Goal: Task Accomplishment & Management: Complete application form

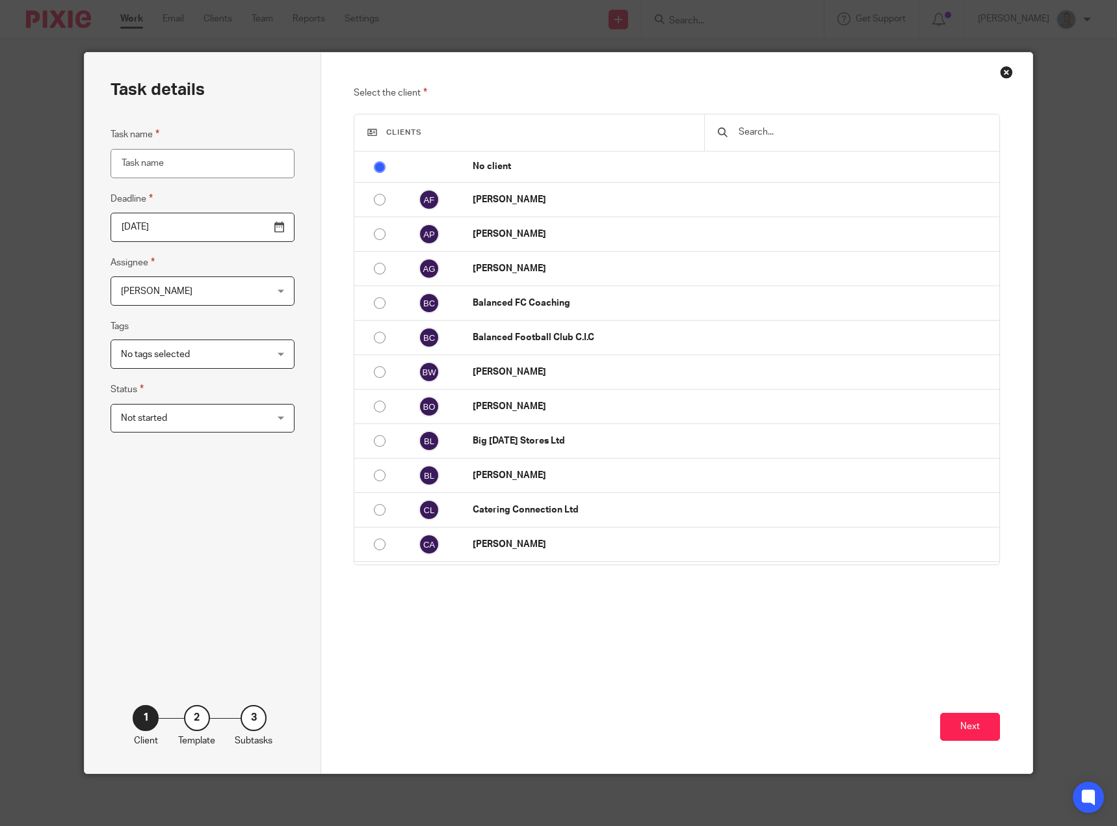
click at [764, 135] on input "text" at bounding box center [861, 132] width 249 height 14
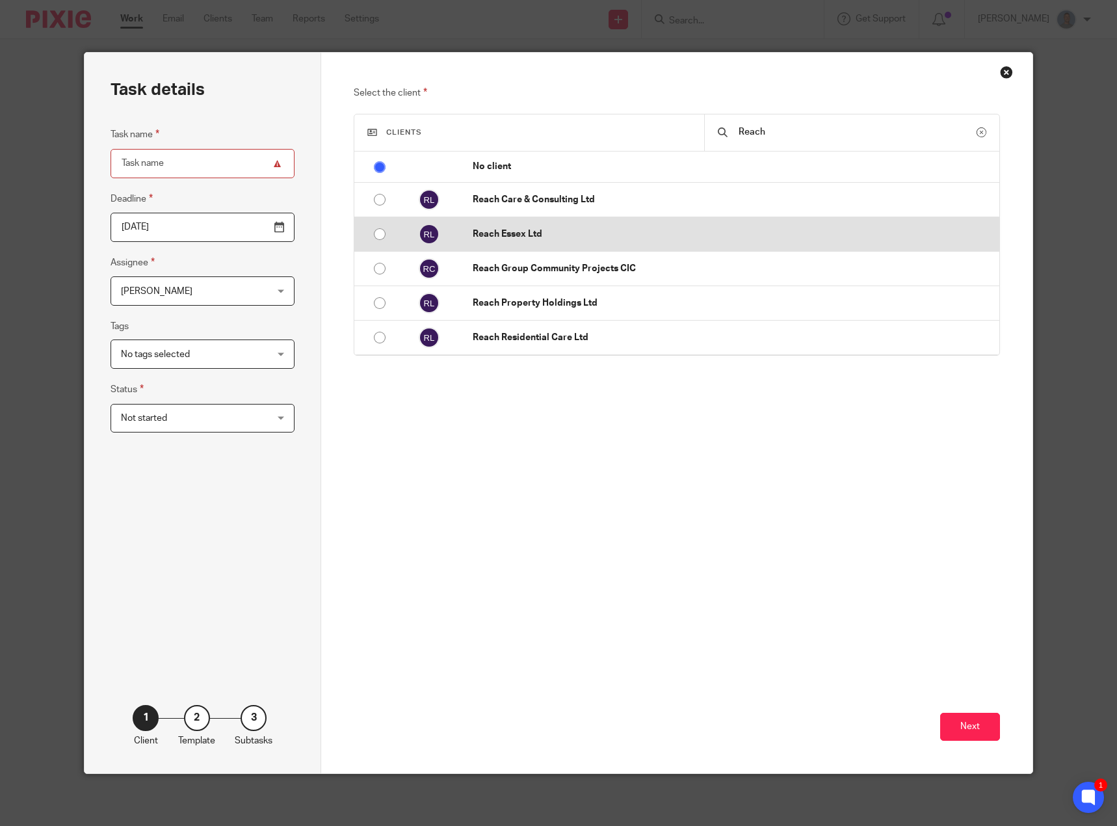
type input "Reach"
click at [521, 236] on p "Reach Essex Ltd" at bounding box center [733, 234] width 520 height 13
radio input "false"
radio input "true"
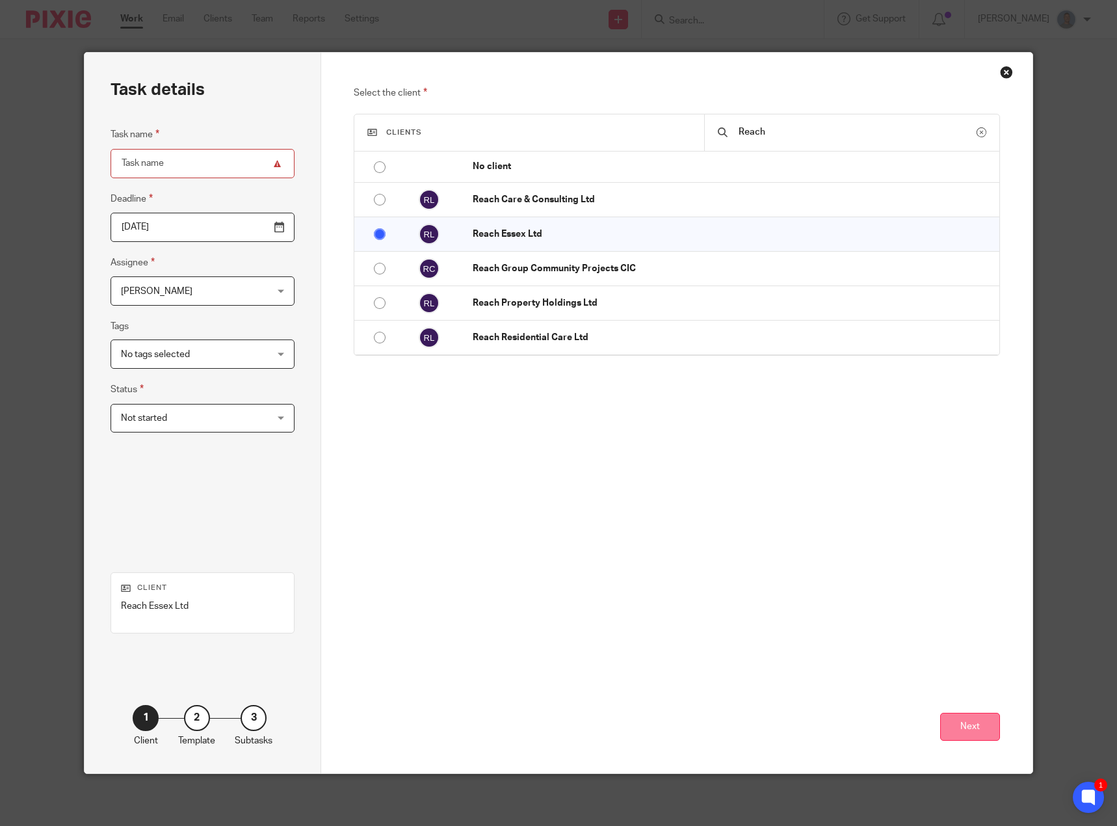
click at [984, 733] on button "Next" at bounding box center [970, 726] width 60 height 28
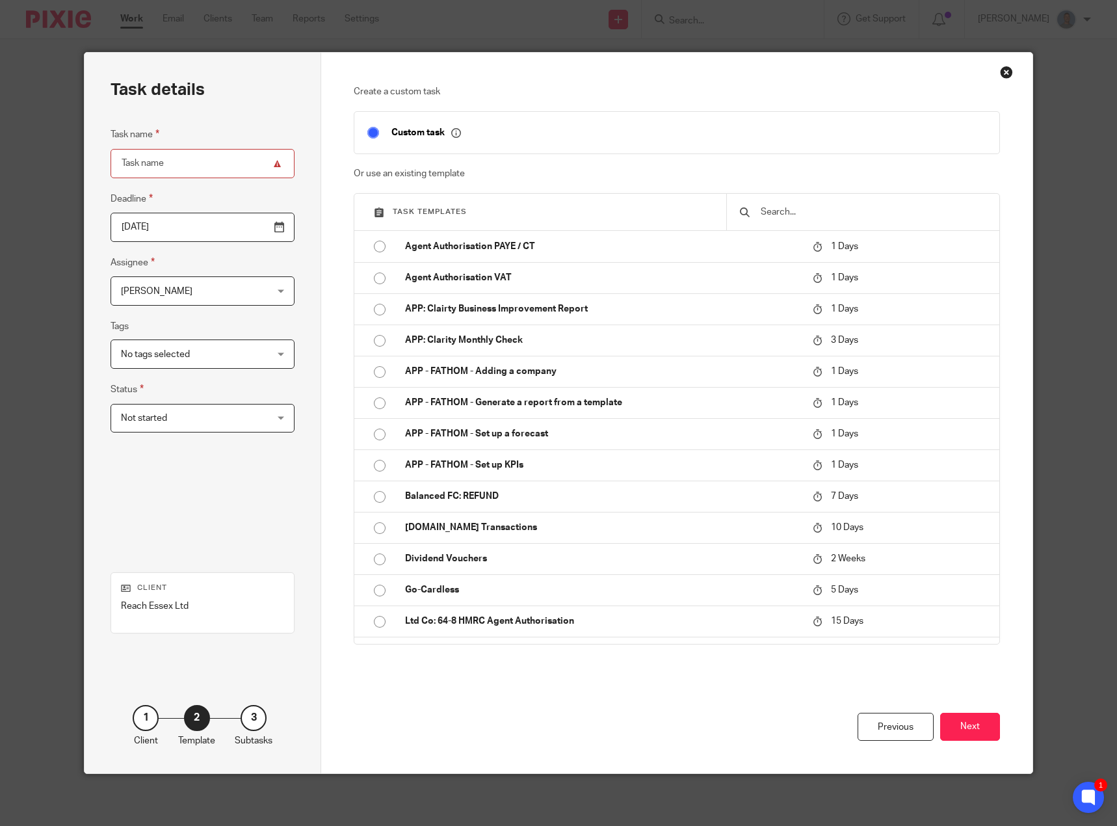
click at [189, 173] on input "Task name" at bounding box center [203, 163] width 185 height 29
type input "Electricity Baddow"
click at [303, 270] on div "Task details Task name Electricity Baddow Deadline 2025-08-27 Assignee James Be…" at bounding box center [203, 413] width 237 height 720
click at [274, 231] on input "2025-08-27" at bounding box center [203, 227] width 185 height 29
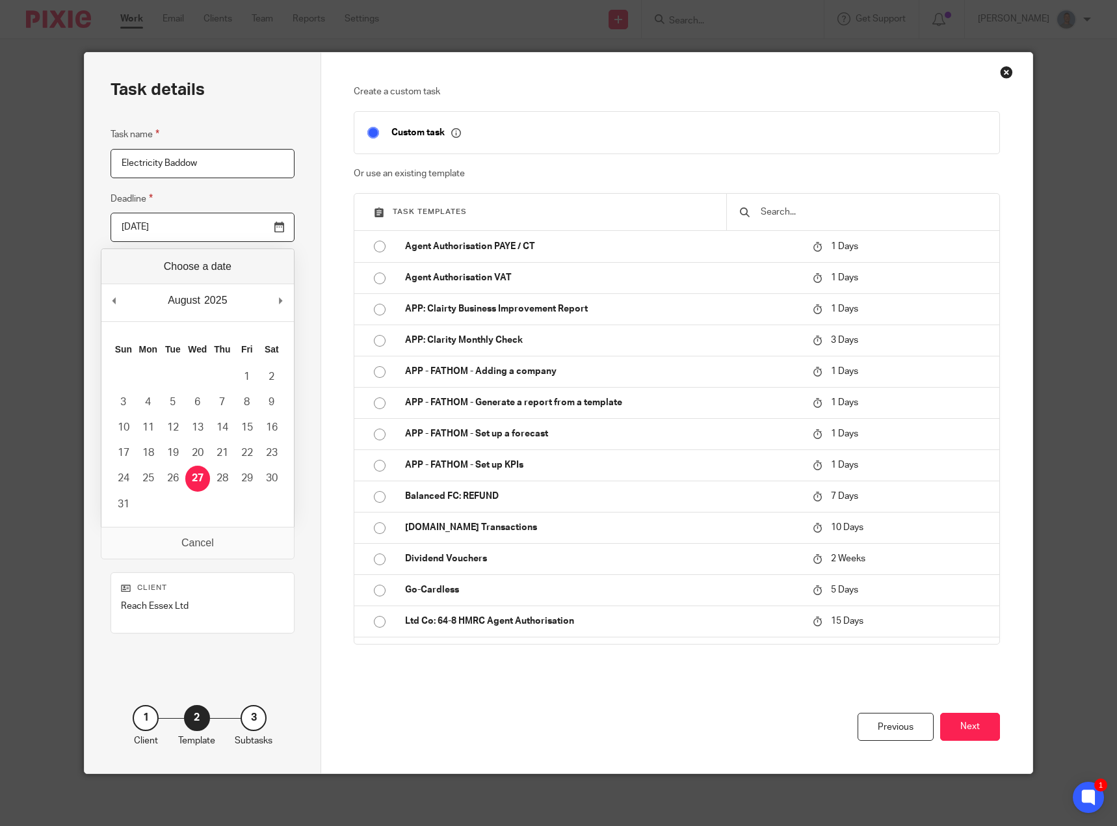
click at [272, 229] on input "2025-08-27" at bounding box center [203, 227] width 185 height 29
type input "2025-09-12"
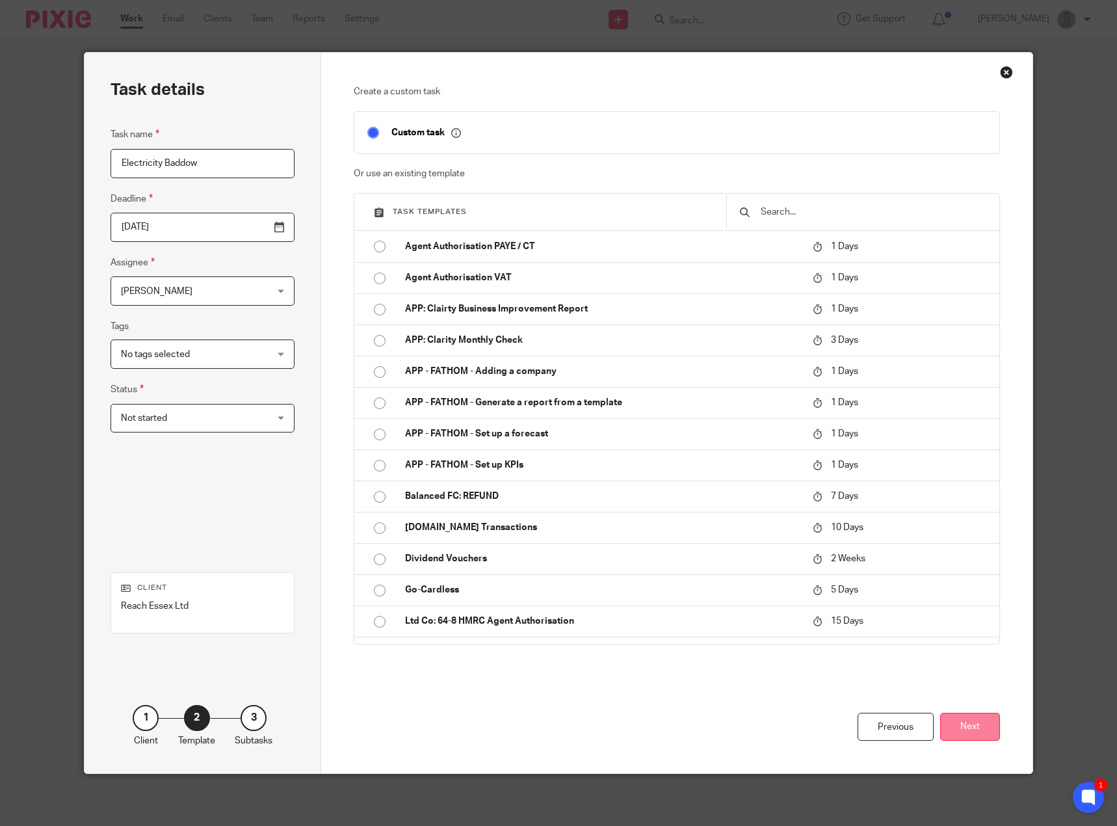
click at [961, 726] on button "Next" at bounding box center [970, 726] width 60 height 28
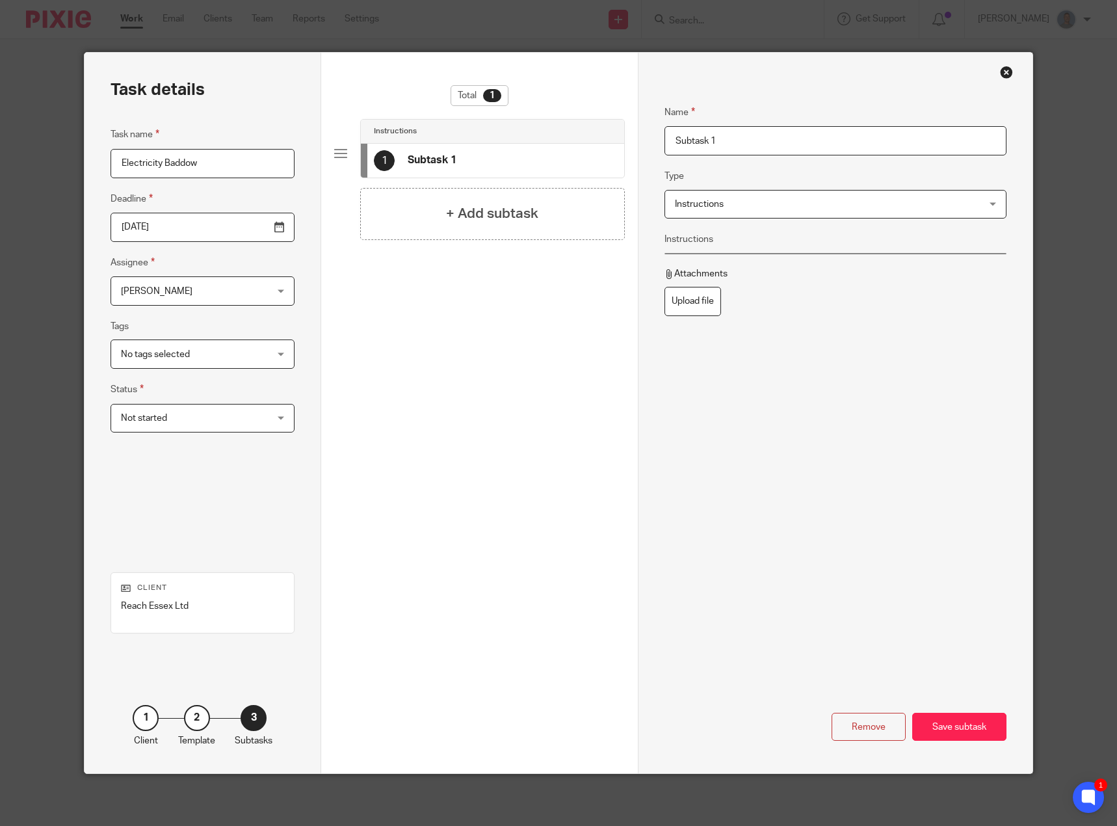
click at [730, 140] on input "Subtask 1" at bounding box center [835, 140] width 343 height 29
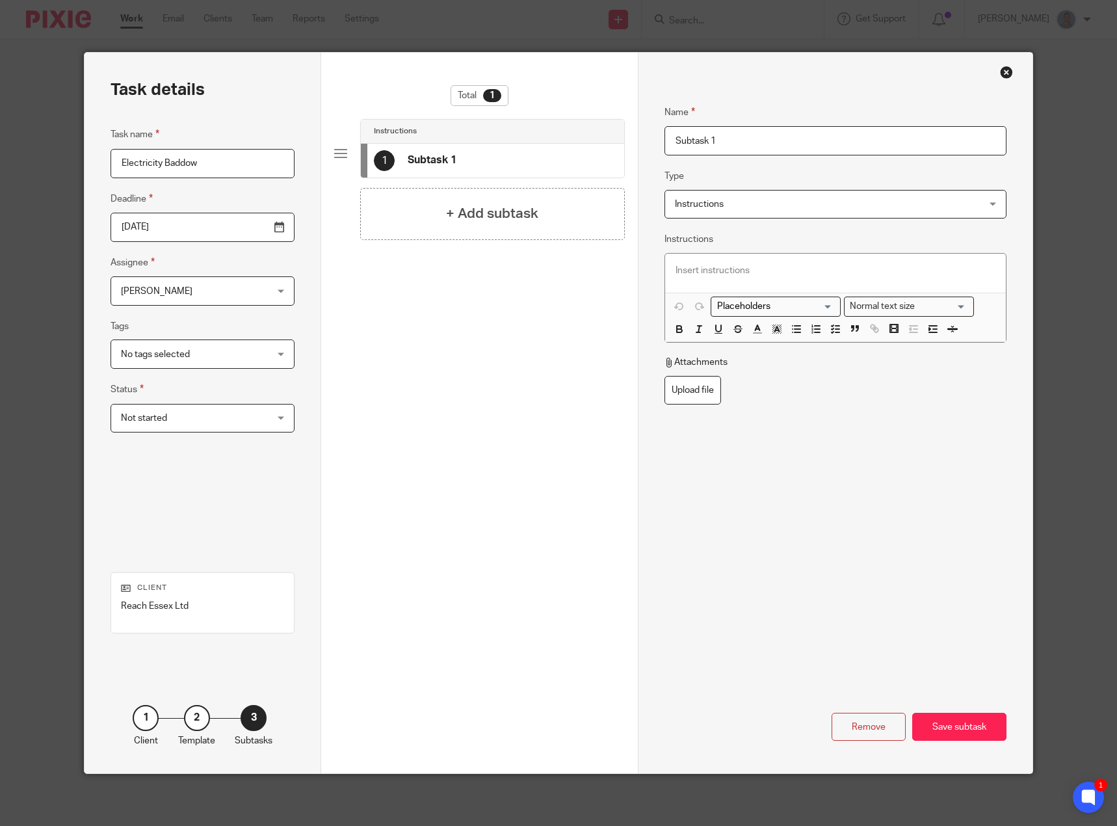
drag, startPoint x: 732, startPoint y: 140, endPoint x: 523, endPoint y: 135, distance: 209.4
click at [523, 135] on div "Task details Task name Electricity Baddow Deadline 2025-09-12 Assignee James Be…" at bounding box center [559, 413] width 948 height 720
type input "Sort Electric at [GEOGRAPHIC_DATA]"
click at [958, 733] on div "Save subtask" at bounding box center [959, 726] width 94 height 28
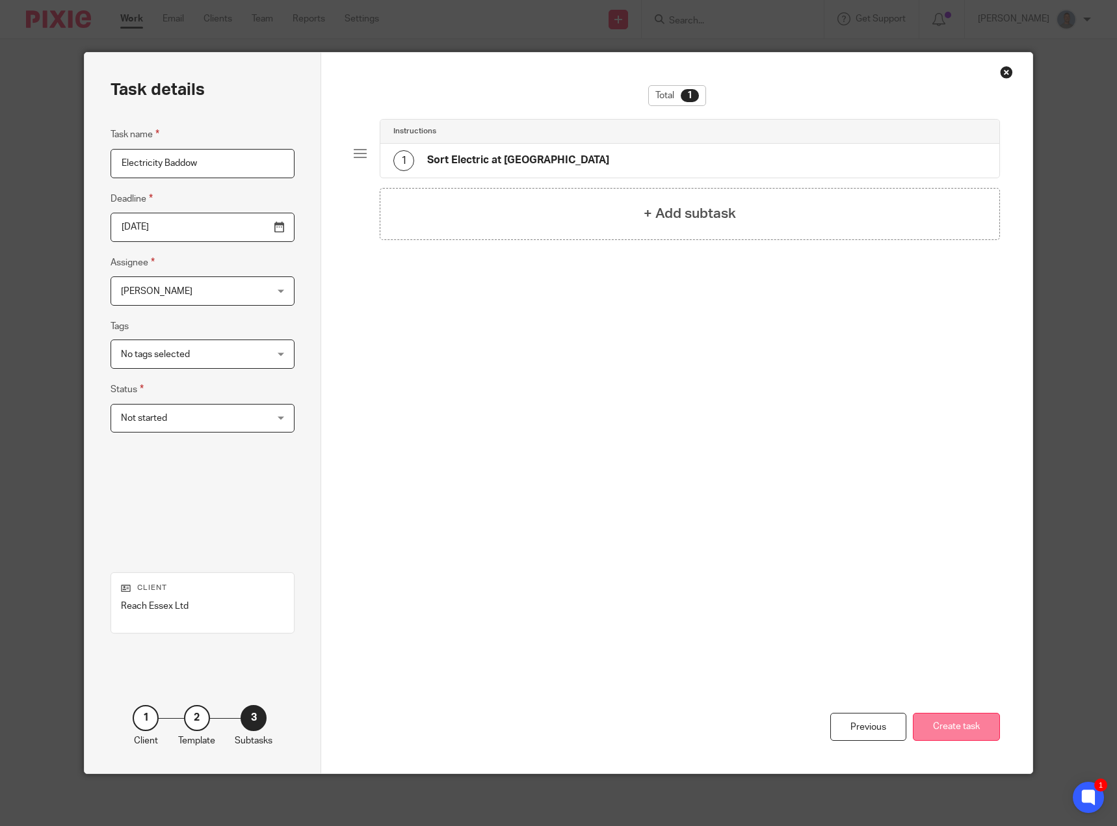
click at [968, 727] on button "Create task" at bounding box center [956, 726] width 87 height 28
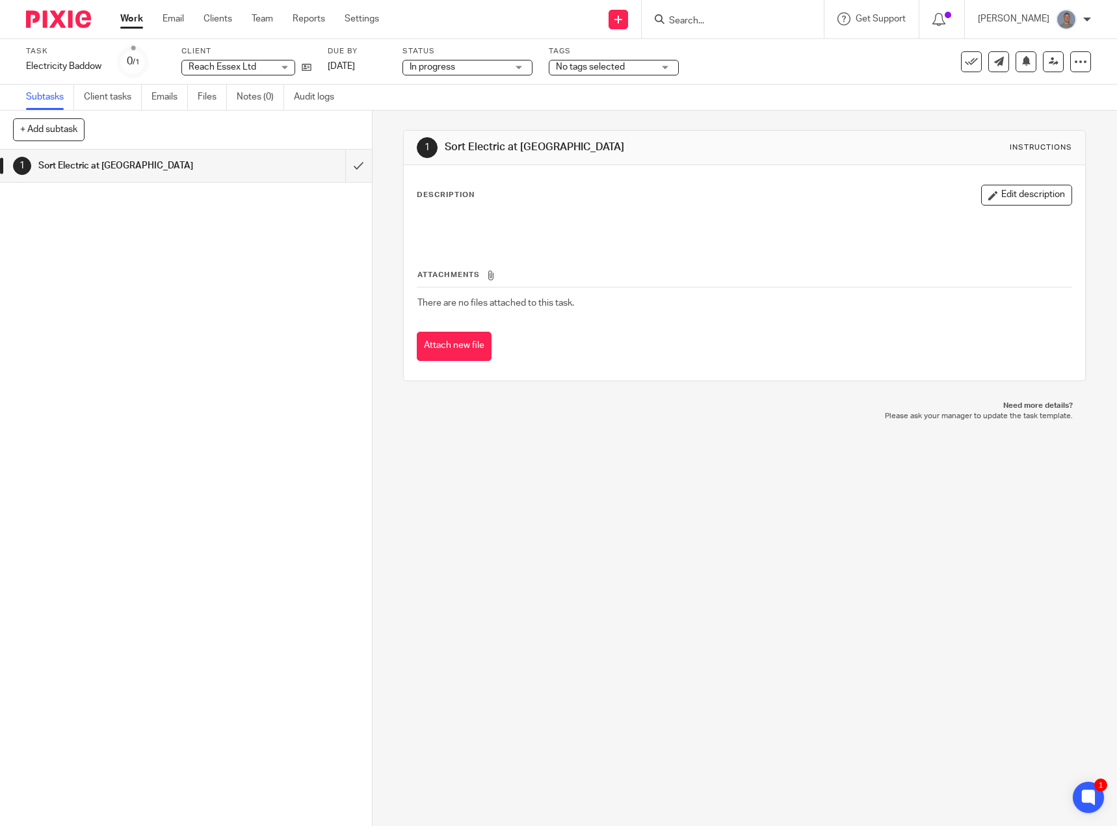
click at [122, 20] on link "Work" at bounding box center [131, 18] width 23 height 13
